Goal: Find contact information: Find contact information

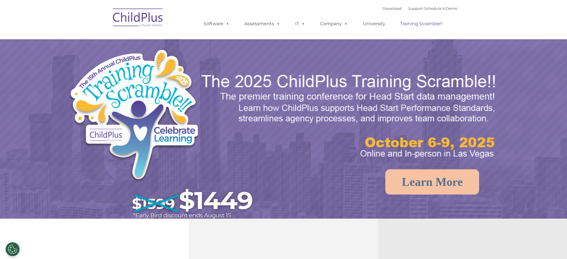
select select "MEDIUM"
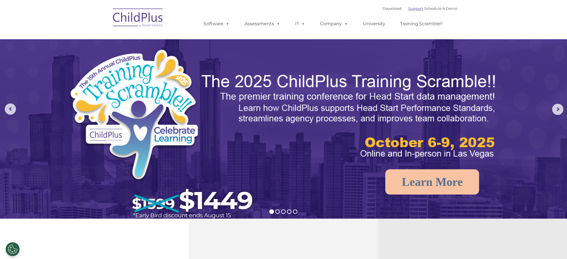
click at [411, 9] on link "Support" at bounding box center [415, 8] width 15 height 4
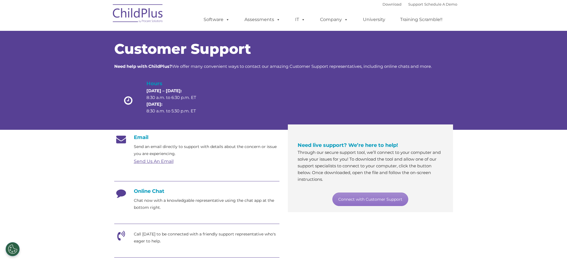
click at [157, 161] on link "Send Us An Email" at bounding box center [154, 160] width 40 height 5
